Goal: Find specific page/section: Find specific page/section

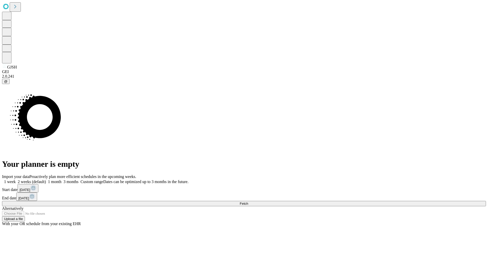
click at [248, 201] on span "Fetch" at bounding box center [244, 203] width 8 height 4
